Goal: Task Accomplishment & Management: Complete application form

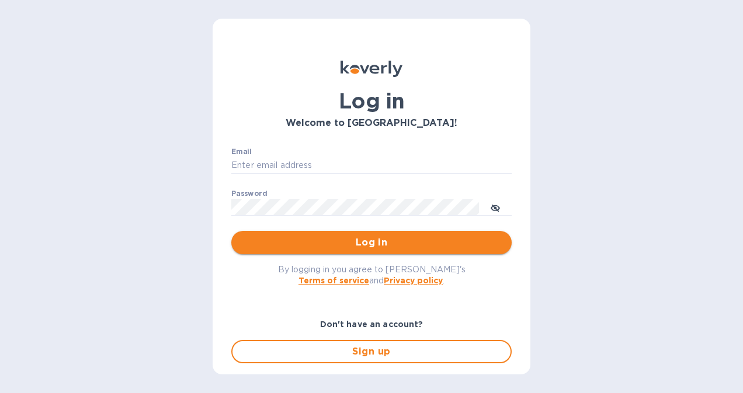
type input "[EMAIL_ADDRESS][DOMAIN_NAME]"
click at [377, 242] on span "Log in" at bounding box center [372, 243] width 262 height 14
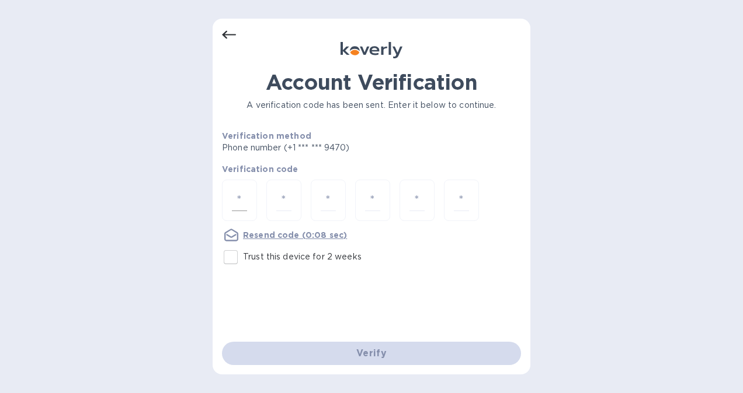
click at [230, 190] on div at bounding box center [239, 200] width 35 height 41
type input "6"
type input "5"
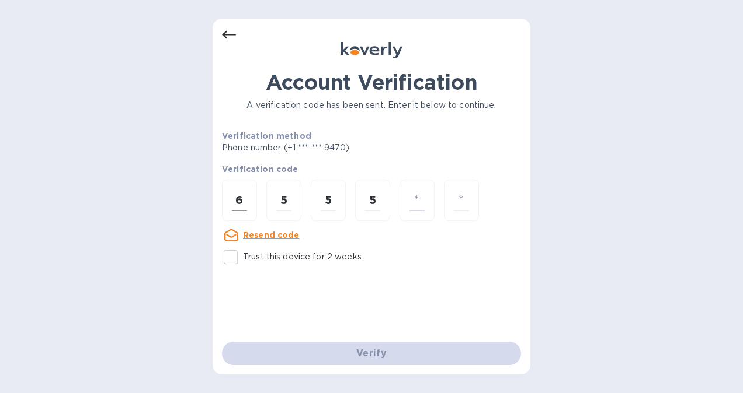
type input "5"
type input "1"
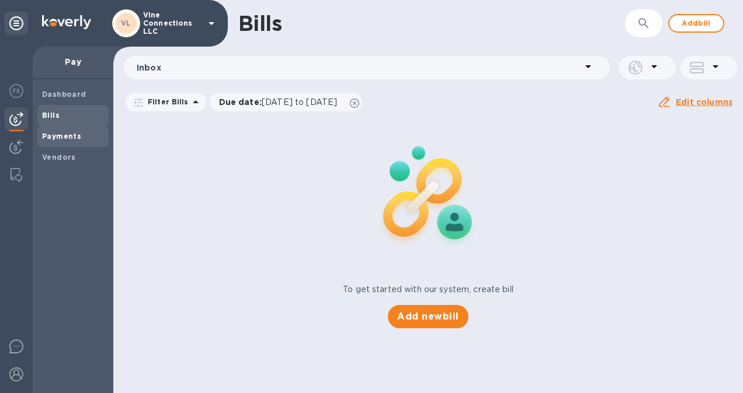
click at [74, 134] on b "Payments" at bounding box center [61, 136] width 39 height 9
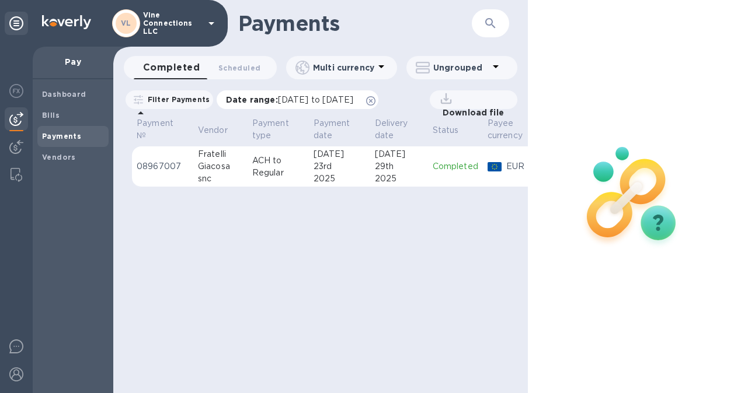
click at [375, 98] on icon at bounding box center [370, 100] width 9 height 9
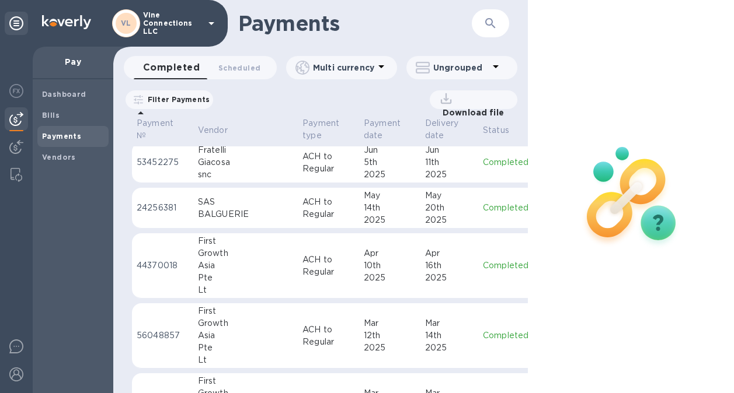
scroll to position [166, 0]
click at [323, 271] on td "ACH to Regular" at bounding box center [328, 265] width 61 height 65
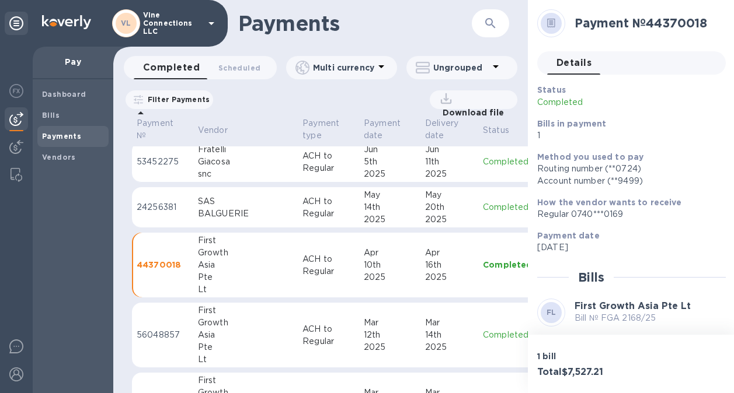
click at [359, 292] on td "[DATE]" at bounding box center [389, 265] width 61 height 65
click at [478, 273] on td "Completed" at bounding box center [507, 265] width 58 height 65
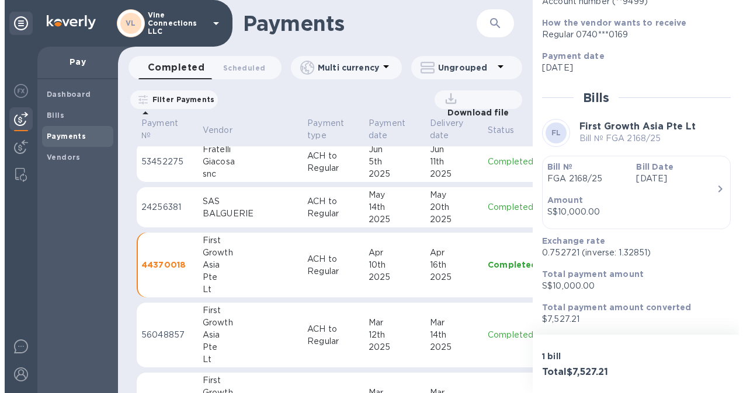
scroll to position [179, 0]
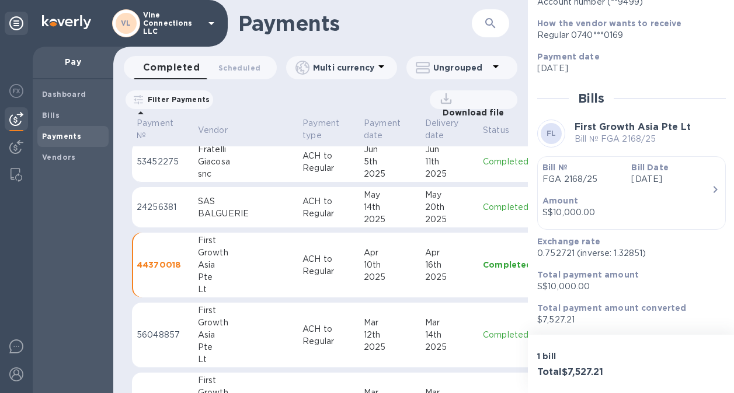
click at [717, 183] on icon "button" at bounding box center [715, 190] width 14 height 14
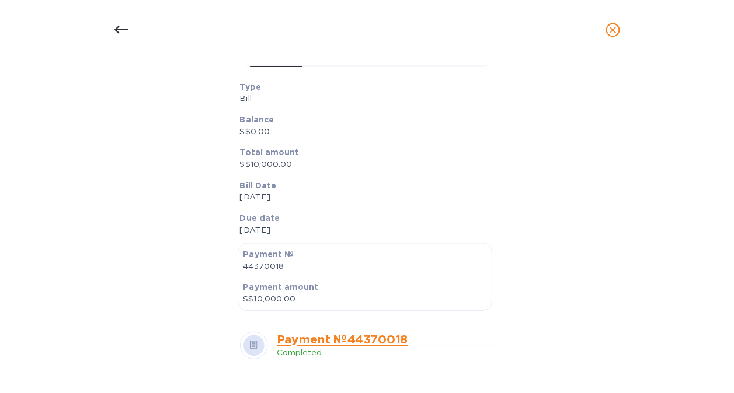
scroll to position [152, 0]
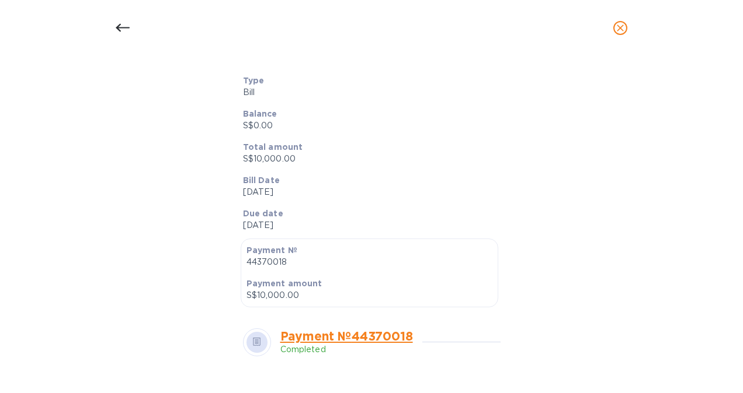
click at [621, 33] on icon "close" at bounding box center [620, 28] width 12 height 12
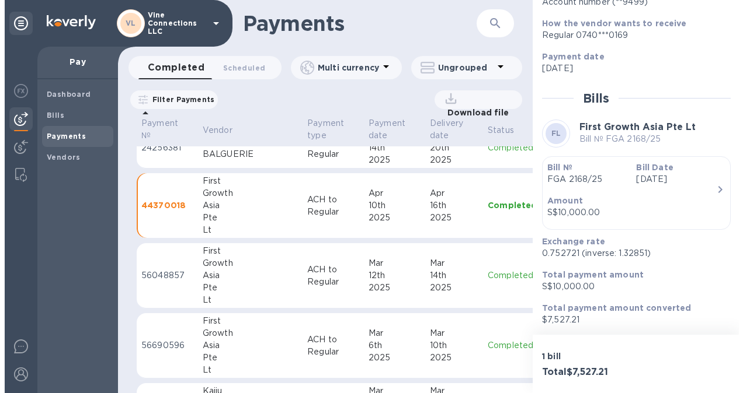
scroll to position [227, 0]
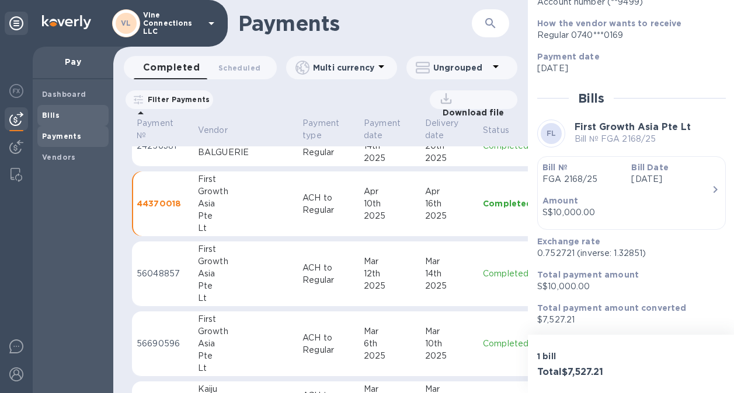
click at [55, 119] on b "Bills" at bounding box center [51, 115] width 18 height 9
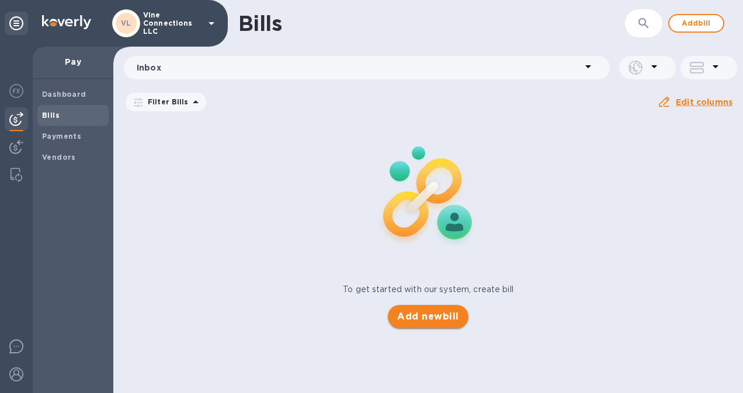
click at [434, 324] on button "Add new bill" at bounding box center [428, 316] width 80 height 23
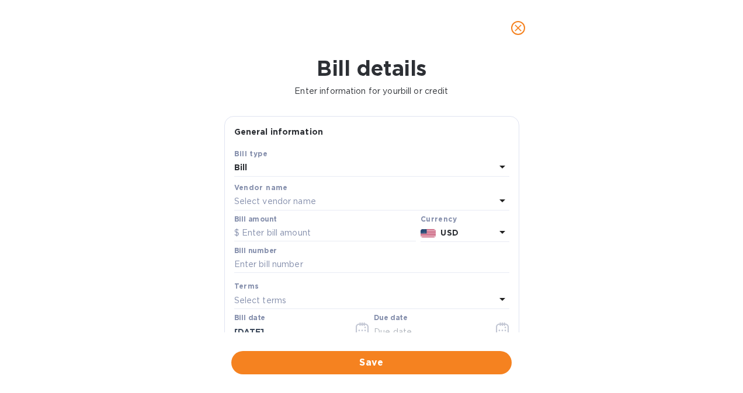
click at [350, 197] on div "Select vendor name" at bounding box center [364, 202] width 261 height 16
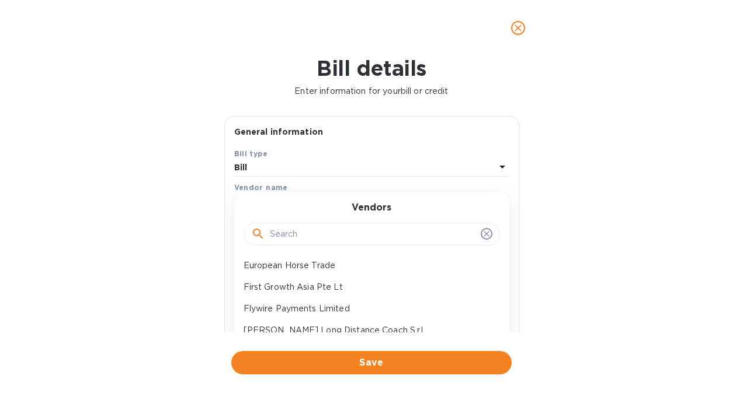
scroll to position [132, 0]
click at [345, 288] on p "First Growth Asia Pte Lt" at bounding box center [366, 287] width 247 height 12
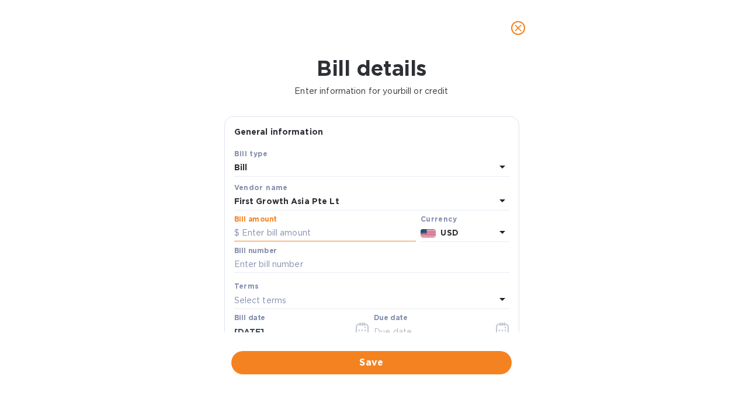
click at [304, 233] on input "text" at bounding box center [325, 234] width 182 height 18
paste input "10,472.28"
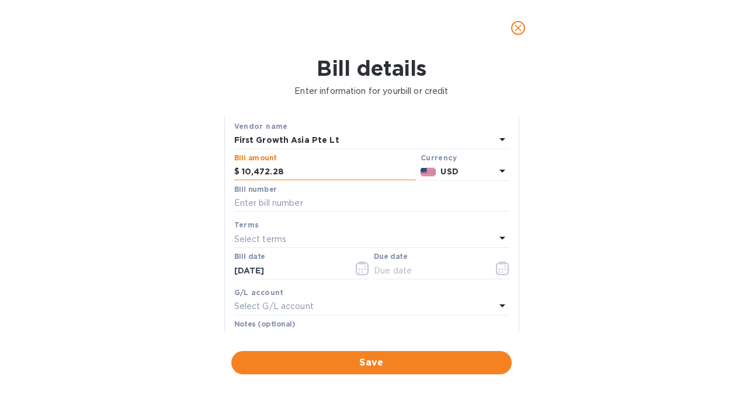
scroll to position [72, 0]
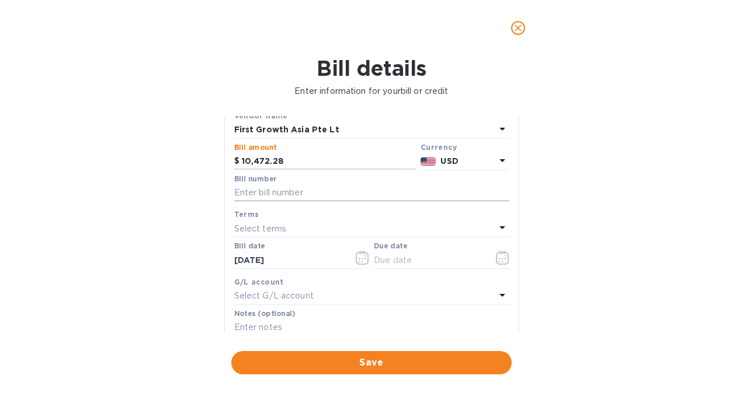
type input "10,472.28"
click at [305, 197] on input "text" at bounding box center [371, 193] width 275 height 18
type input "Q3"
click at [323, 226] on div "Select terms" at bounding box center [364, 229] width 261 height 16
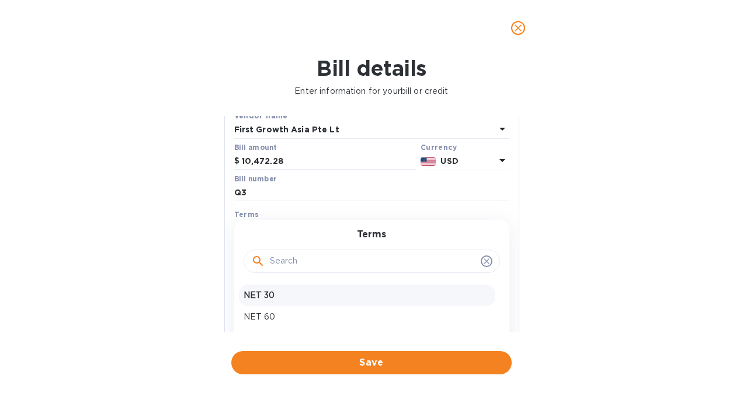
click at [291, 296] on p "NET 30" at bounding box center [366, 296] width 247 height 12
type input "[DATE]"
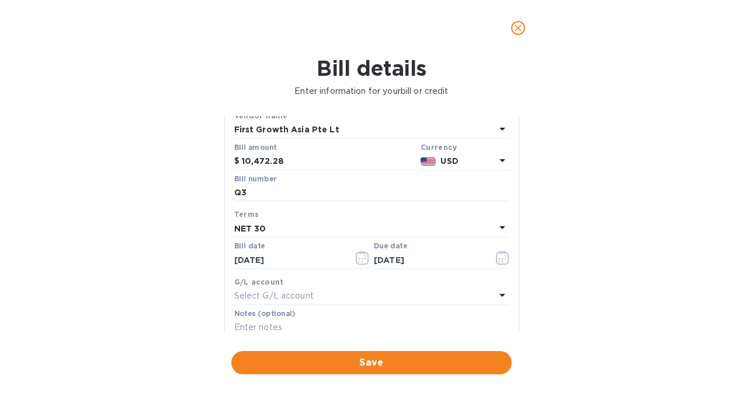
click at [520, 44] on div at bounding box center [371, 28] width 743 height 56
click at [283, 193] on input "Q3" at bounding box center [371, 193] width 275 height 18
paste input "FGA 2208/25"
type input "FGA 2208/25"
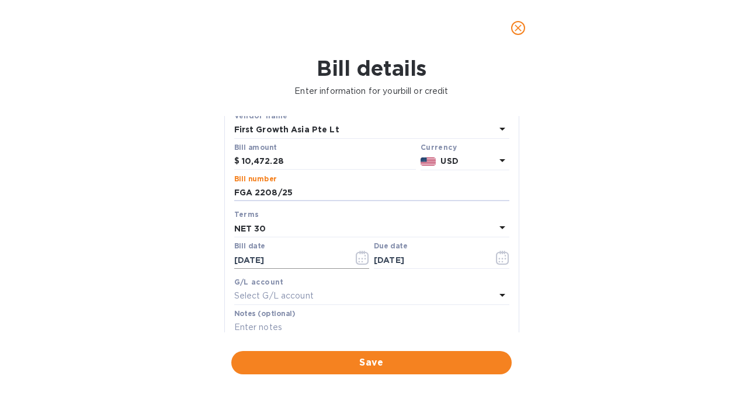
click at [282, 259] on input "[DATE]" at bounding box center [289, 261] width 110 height 18
click at [358, 262] on icon "button" at bounding box center [362, 258] width 13 height 14
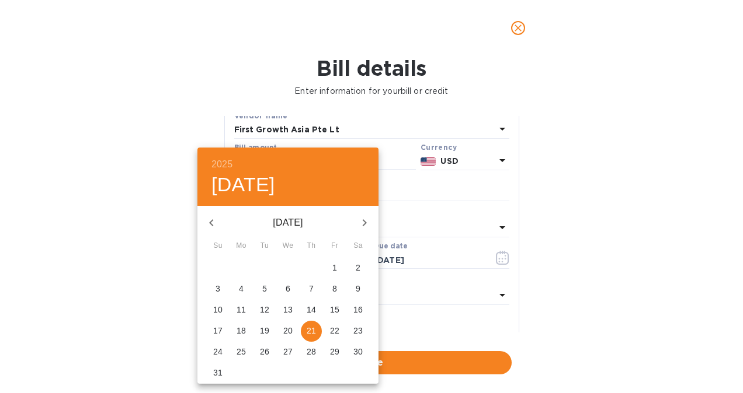
click at [215, 225] on icon "button" at bounding box center [211, 223] width 14 height 14
click at [266, 268] on p "1" at bounding box center [264, 268] width 5 height 12
type input "[DATE]"
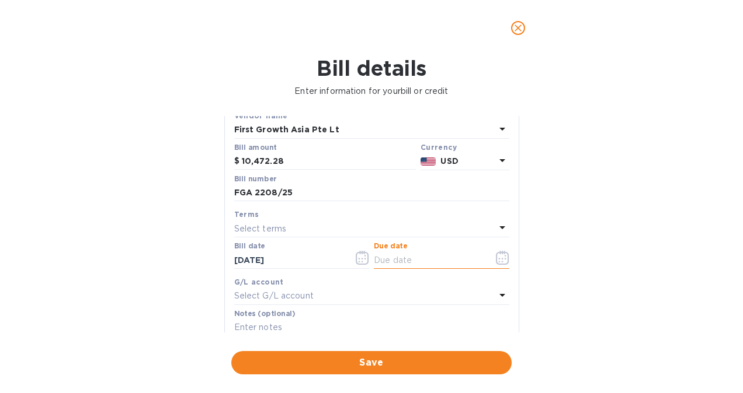
click at [416, 262] on input "text" at bounding box center [429, 261] width 110 height 18
click at [332, 236] on div "Select terms" at bounding box center [364, 229] width 261 height 16
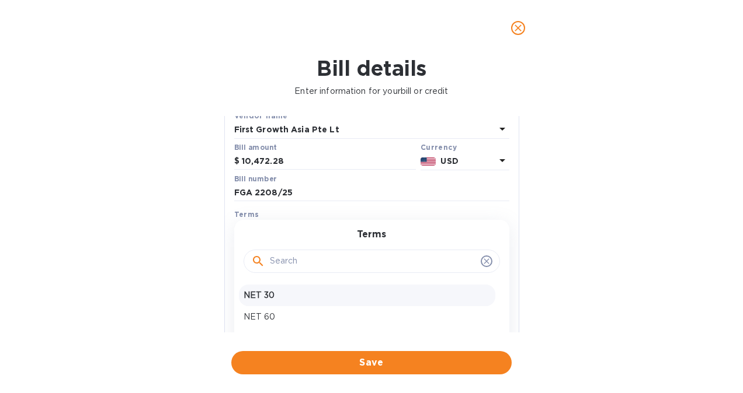
click at [309, 296] on p "NET 30" at bounding box center [366, 296] width 247 height 12
type input "[DATE]"
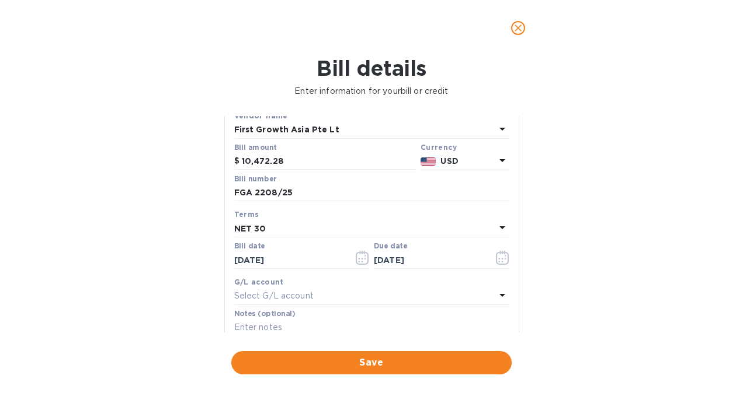
click at [309, 296] on p "Select G/L account" at bounding box center [273, 296] width 79 height 12
click at [309, 296] on div "Accounts No options" at bounding box center [371, 335] width 275 height 95
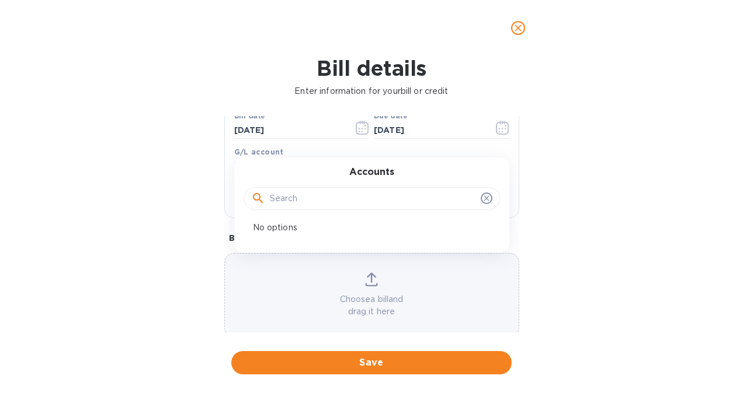
scroll to position [211, 0]
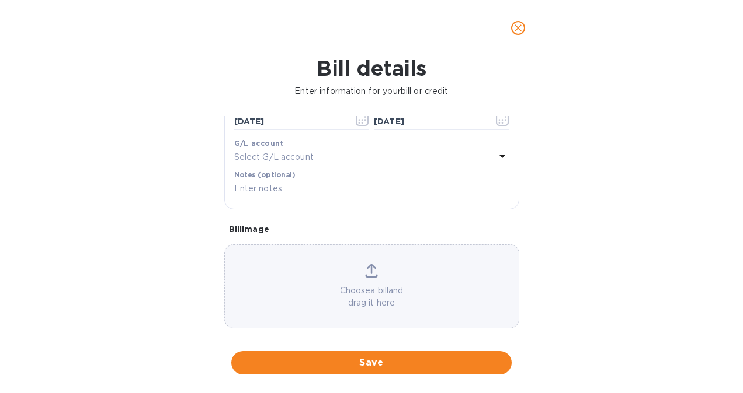
click at [608, 241] on div "Bill details Enter information for your bill or credit General information Save…" at bounding box center [371, 224] width 743 height 337
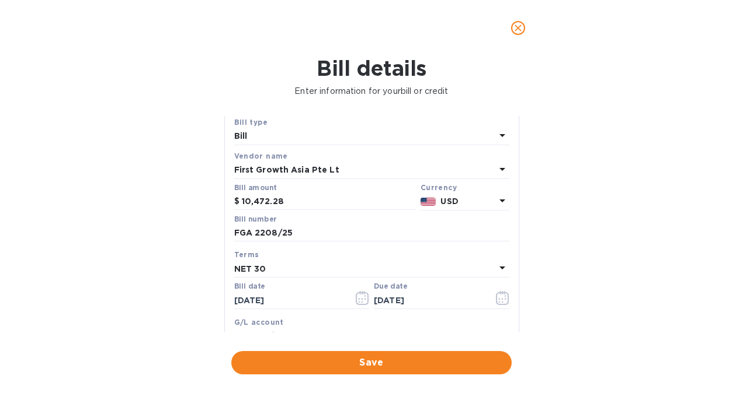
scroll to position [0, 0]
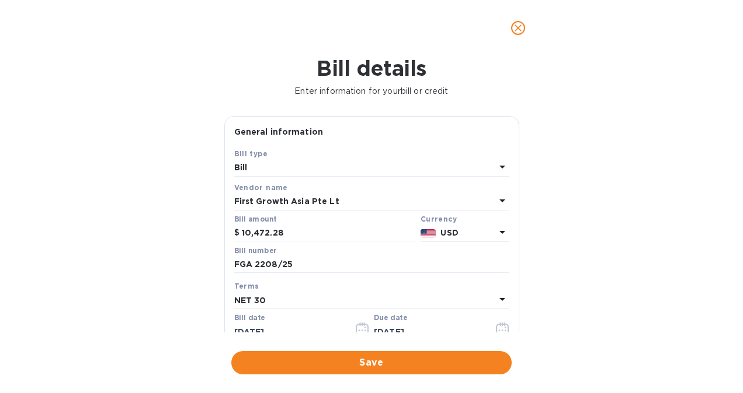
click at [462, 230] on p "USD" at bounding box center [467, 233] width 54 height 12
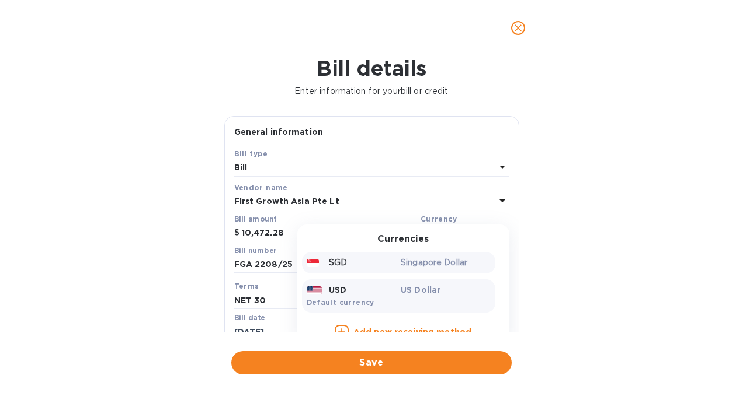
click at [433, 265] on p "Singapore Dollar" at bounding box center [445, 263] width 90 height 12
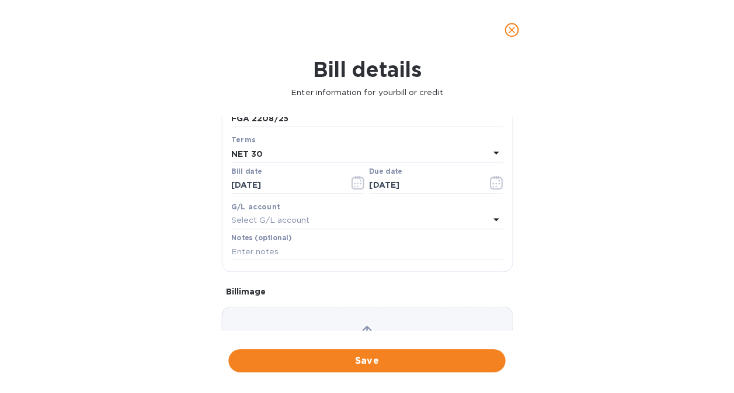
scroll to position [222, 0]
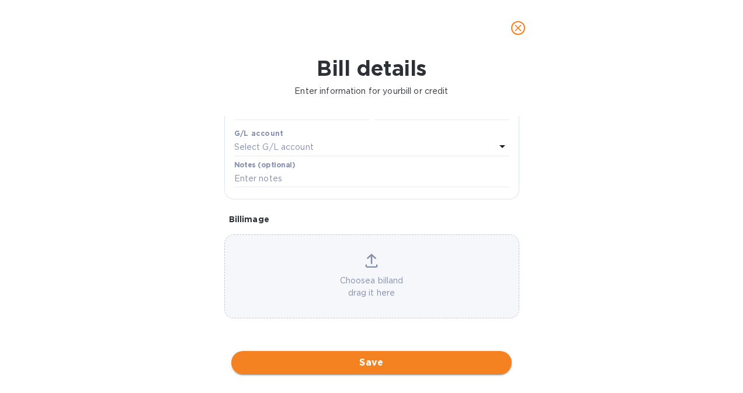
click at [340, 364] on span "Save" at bounding box center [372, 363] width 262 height 14
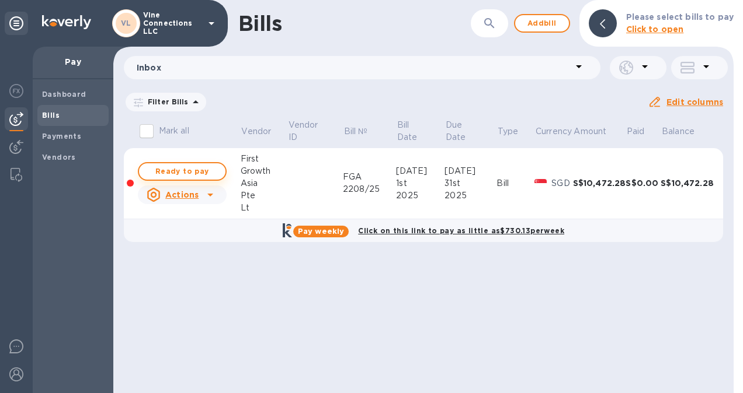
click at [197, 169] on span "Ready to pay" at bounding box center [182, 172] width 68 height 14
checkbox input "true"
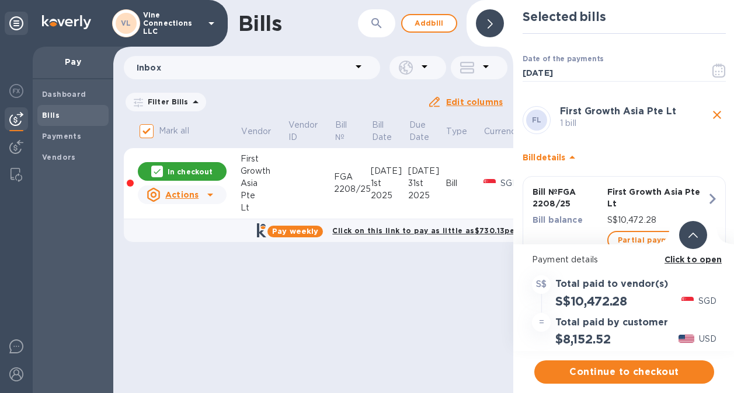
scroll to position [40, 0]
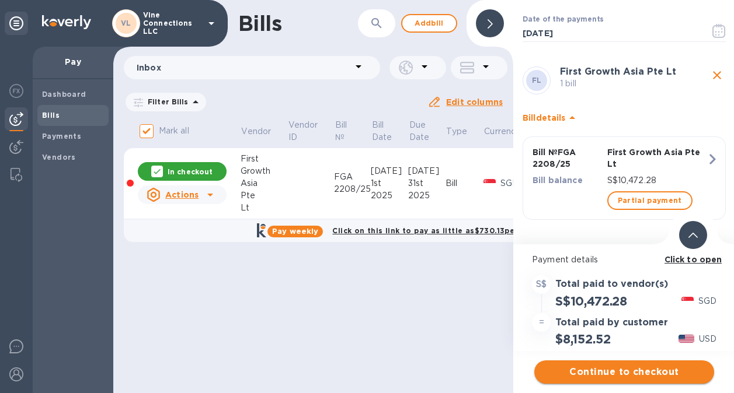
click at [608, 361] on button "Continue to checkout" at bounding box center [624, 372] width 180 height 23
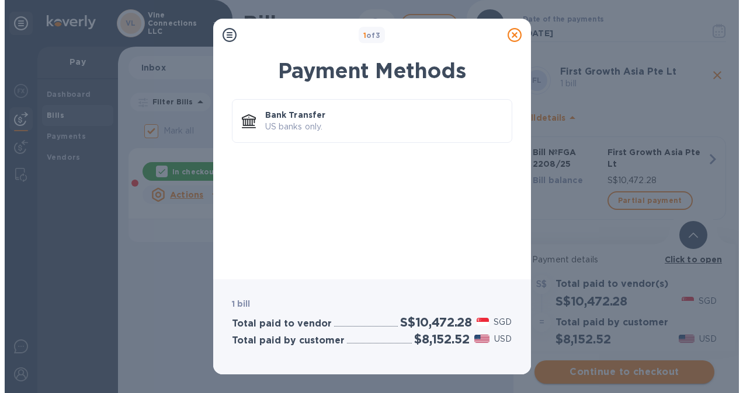
scroll to position [0, 0]
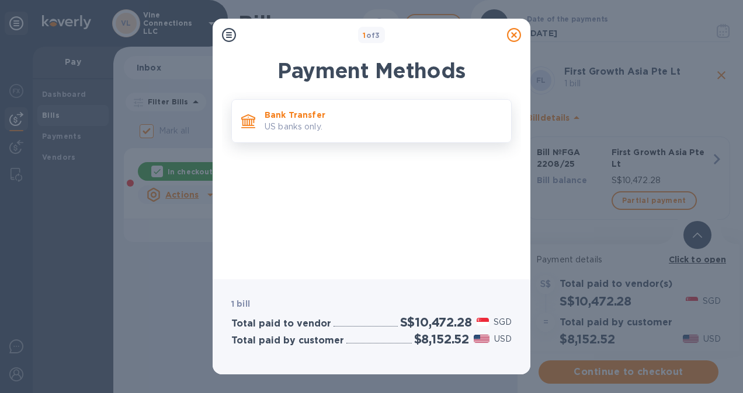
click at [336, 123] on p "US banks only." at bounding box center [382, 127] width 237 height 12
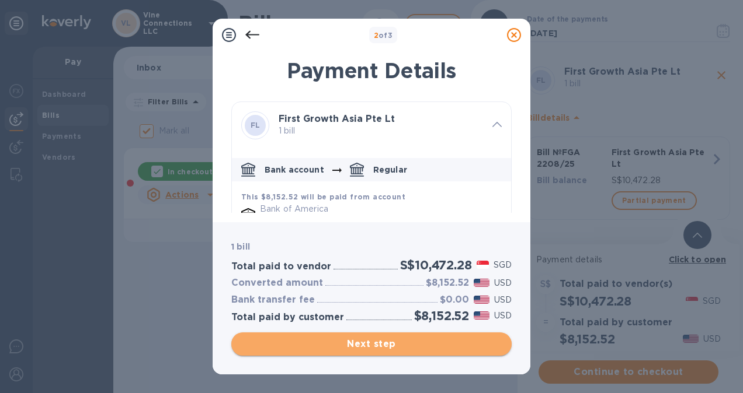
click at [351, 340] on span "Next step" at bounding box center [372, 344] width 262 height 14
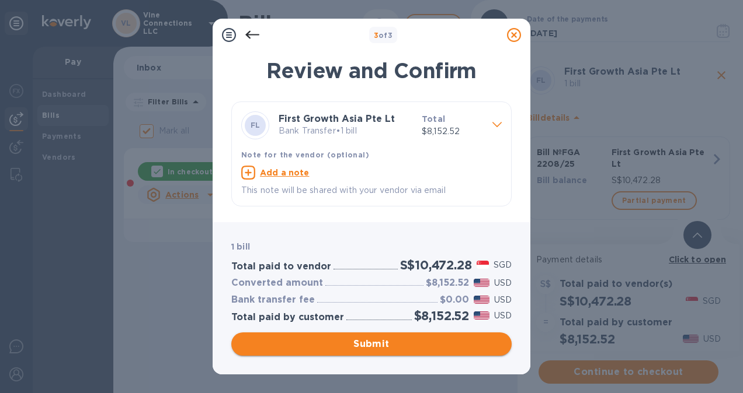
click at [351, 340] on span "Submit" at bounding box center [372, 344] width 262 height 14
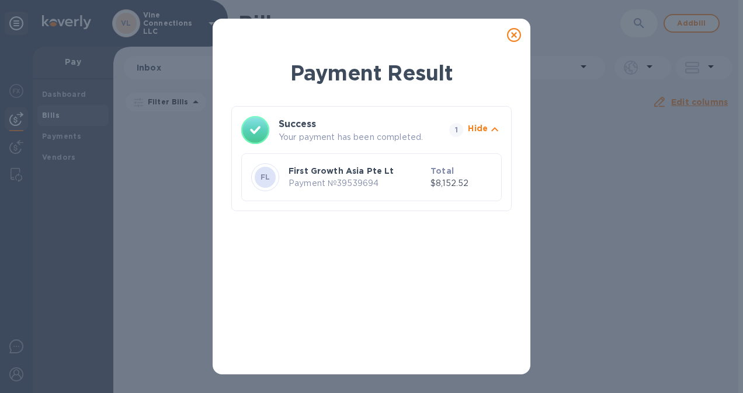
drag, startPoint x: 351, startPoint y: 340, endPoint x: 255, endPoint y: 280, distance: 112.7
click at [255, 280] on div "Payment Result Success Your payment has been completed. 1 Hide FL First Growth …" at bounding box center [371, 211] width 280 height 307
click at [511, 28] on icon at bounding box center [514, 35] width 14 height 14
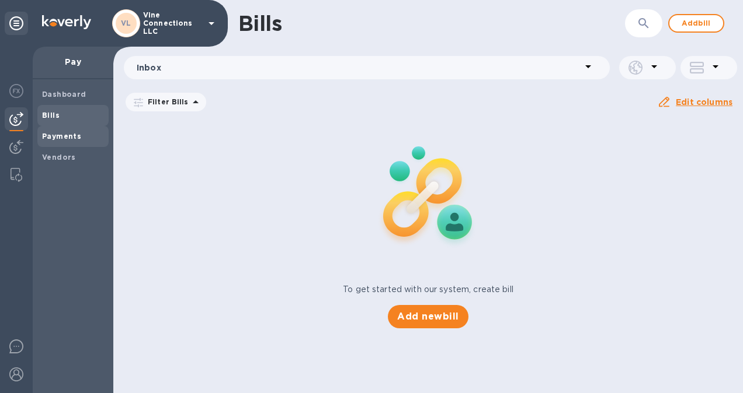
click at [67, 135] on b "Payments" at bounding box center [61, 136] width 39 height 9
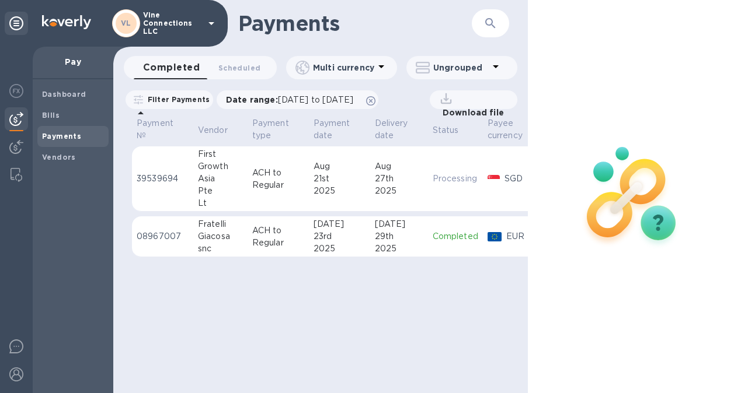
click at [336, 197] on td "[DATE]" at bounding box center [339, 179] width 61 height 65
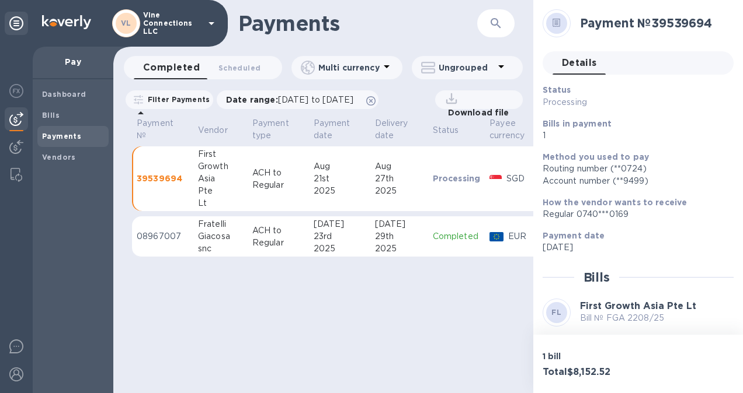
scroll to position [180, 0]
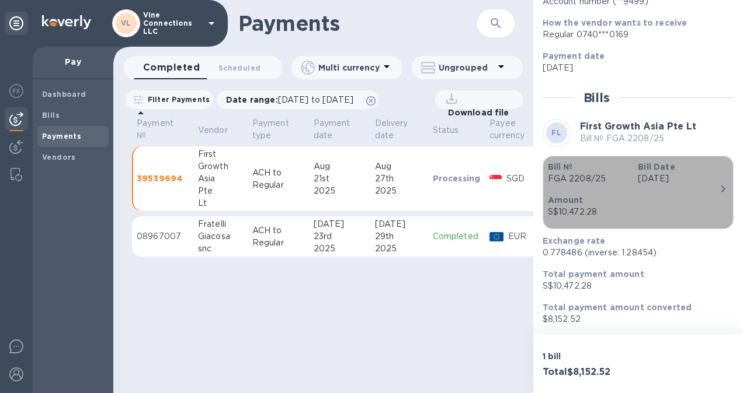
click at [716, 191] on icon "button" at bounding box center [723, 189] width 14 height 14
